Goal: Check status

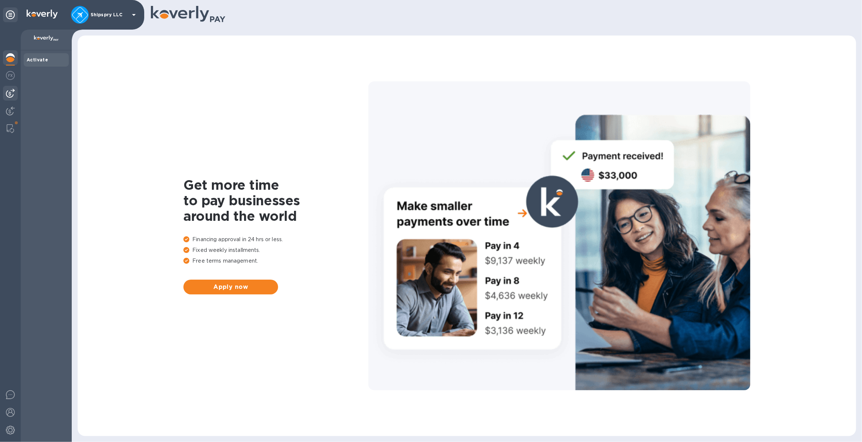
click at [10, 91] on img at bounding box center [10, 93] width 9 height 9
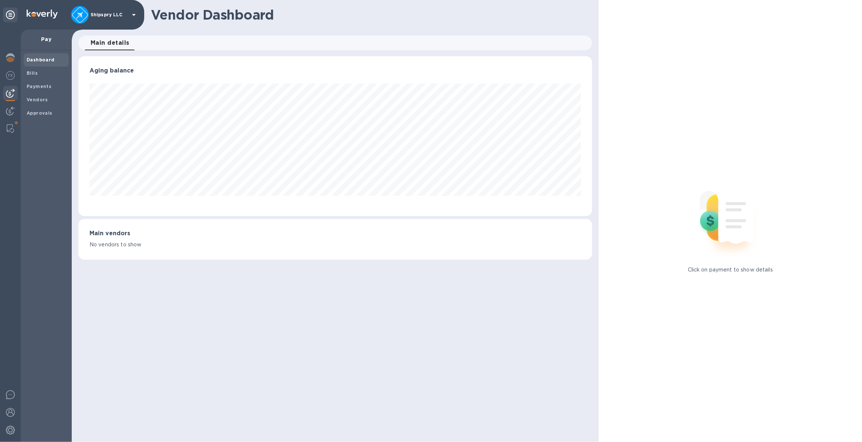
scroll to position [159, 513]
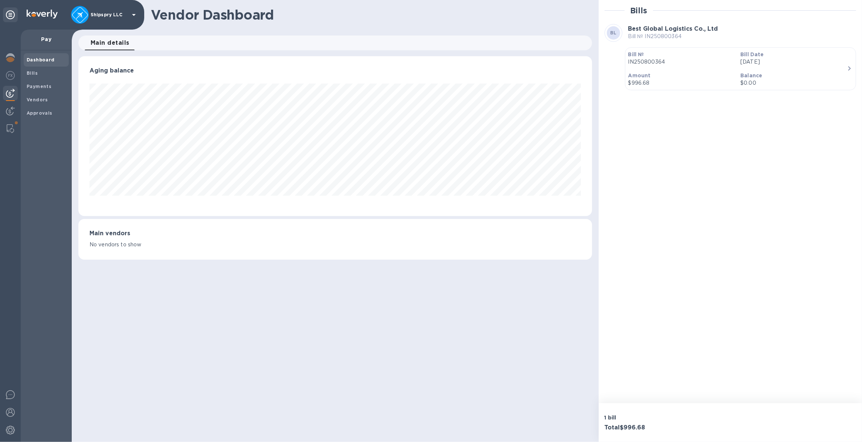
click at [810, 76] on p "Balance" at bounding box center [793, 75] width 106 height 7
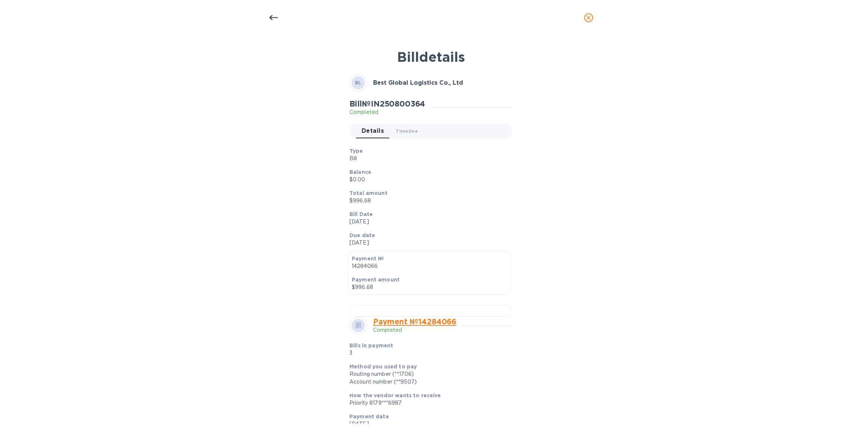
click at [270, 14] on icon at bounding box center [273, 17] width 9 height 9
